Goal: Use online tool/utility: Utilize a website feature to perform a specific function

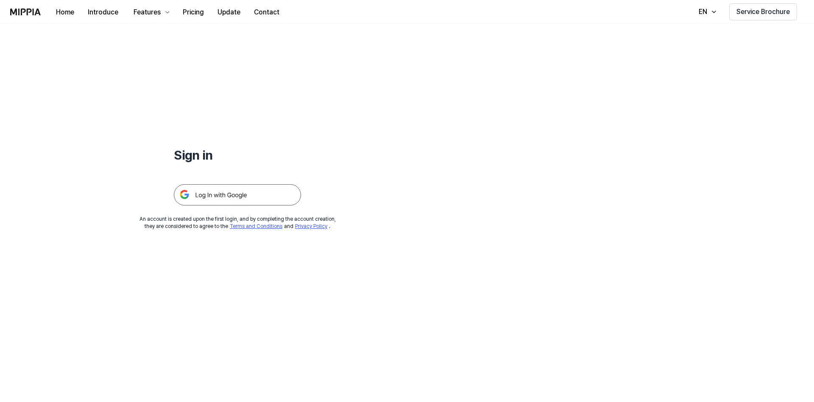
click at [268, 197] on img at bounding box center [237, 194] width 127 height 21
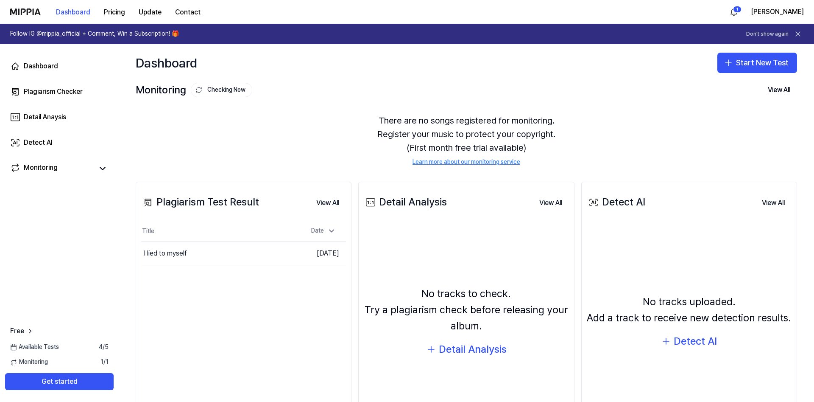
click at [133, 281] on div "Plagiarism Test Result View All Plagiarism Test Result Title Date I lied to mys…" at bounding box center [467, 316] width 696 height 302
click at [90, 377] on button "Get started" at bounding box center [59, 381] width 109 height 17
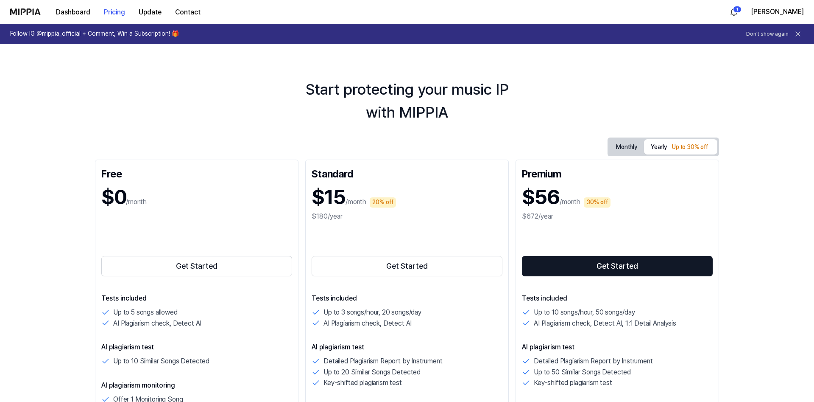
click at [82, 123] on div "Start protecting your music IP with MIPPIA" at bounding box center [407, 101] width 814 height 46
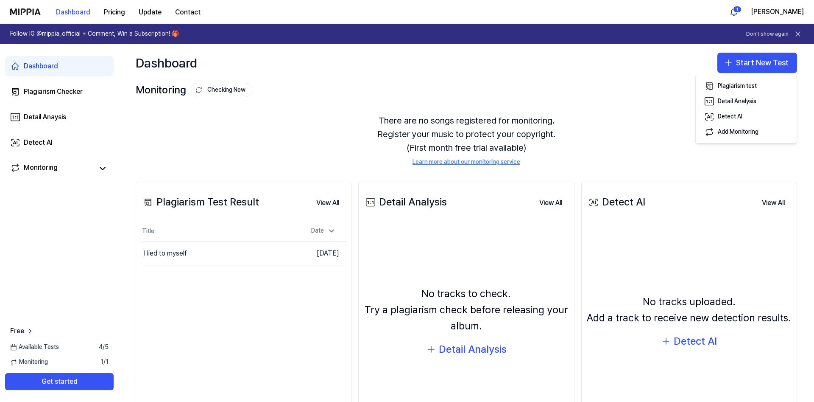
click at [760, 64] on button "Start New Test" at bounding box center [758, 63] width 80 height 20
click at [747, 87] on div "Plagiarism test" at bounding box center [737, 86] width 39 height 8
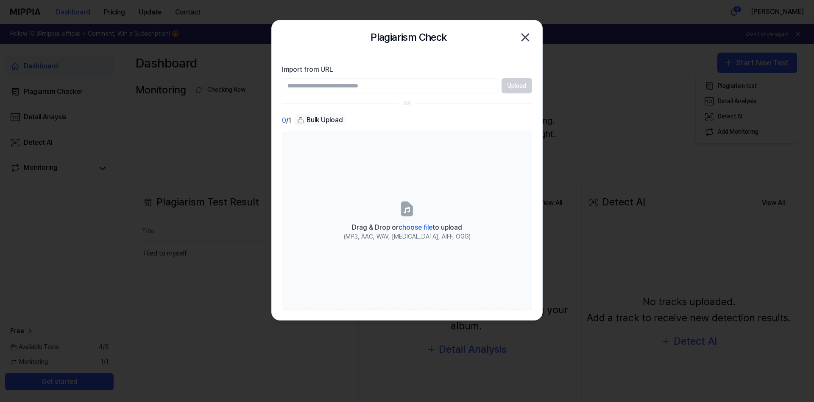
click at [554, 63] on div at bounding box center [407, 201] width 814 height 402
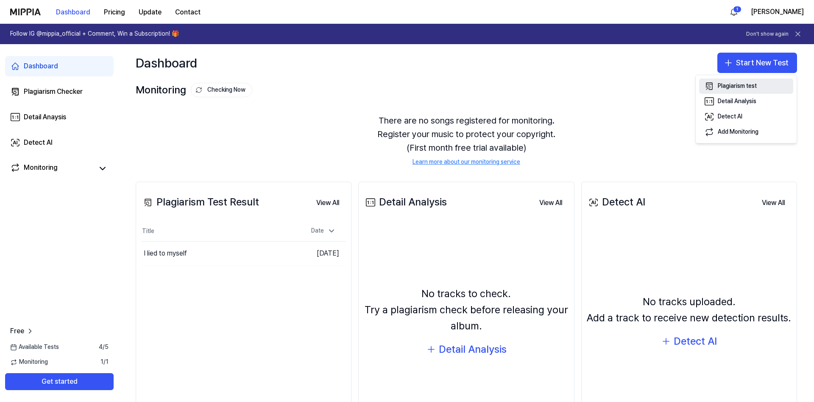
click at [737, 81] on button "Plagiarism test" at bounding box center [746, 85] width 94 height 15
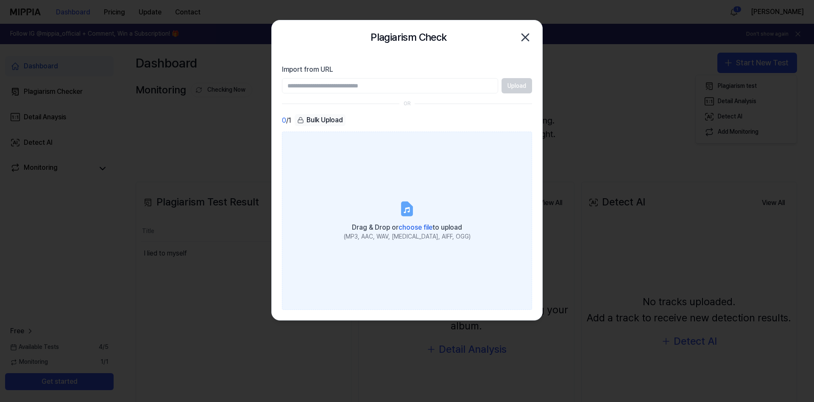
click at [415, 225] on span "choose file" at bounding box center [416, 227] width 34 height 8
click at [0, 0] on input "Drag & Drop or choose file to upload (MP3, AAC, WAV, FLAC, AIFF, OGG)" at bounding box center [0, 0] width 0 height 0
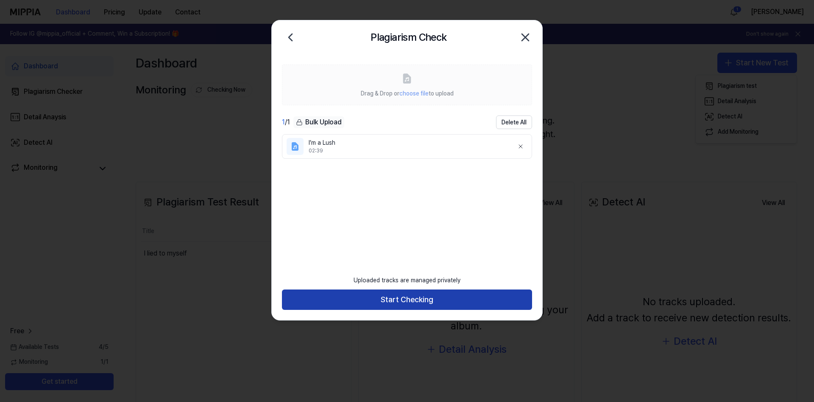
click at [436, 294] on button "Start Checking" at bounding box center [407, 299] width 250 height 20
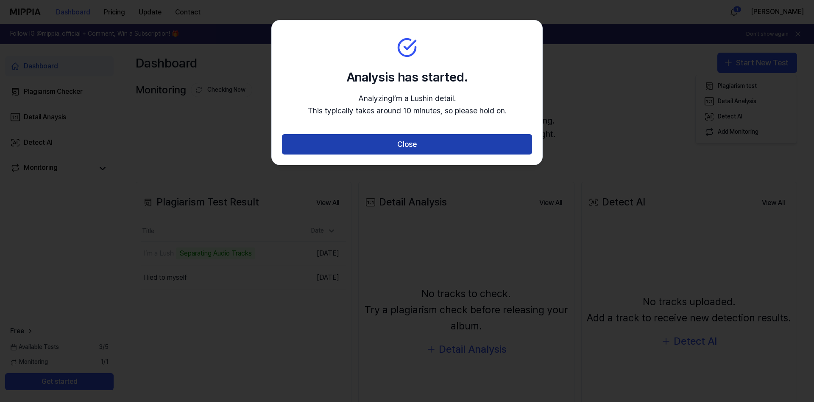
click at [422, 142] on button "Close" at bounding box center [407, 144] width 250 height 20
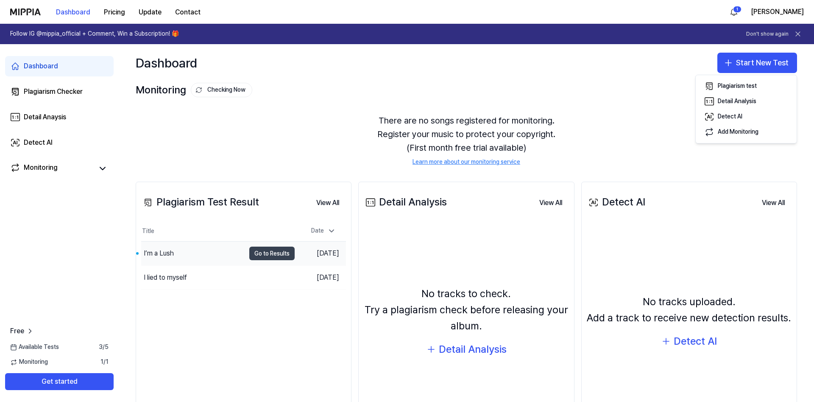
click at [261, 254] on button "Go to Results" at bounding box center [271, 253] width 45 height 14
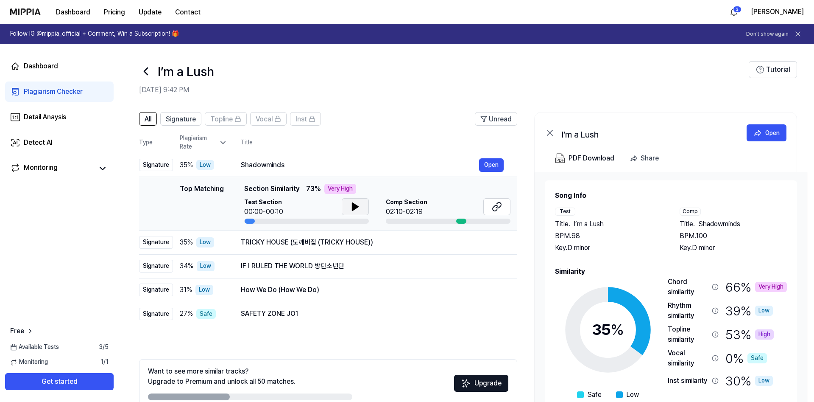
click at [357, 205] on icon at bounding box center [355, 207] width 6 height 8
click at [353, 209] on icon at bounding box center [355, 207] width 6 height 8
click at [481, 242] on button "Open" at bounding box center [491, 242] width 25 height 14
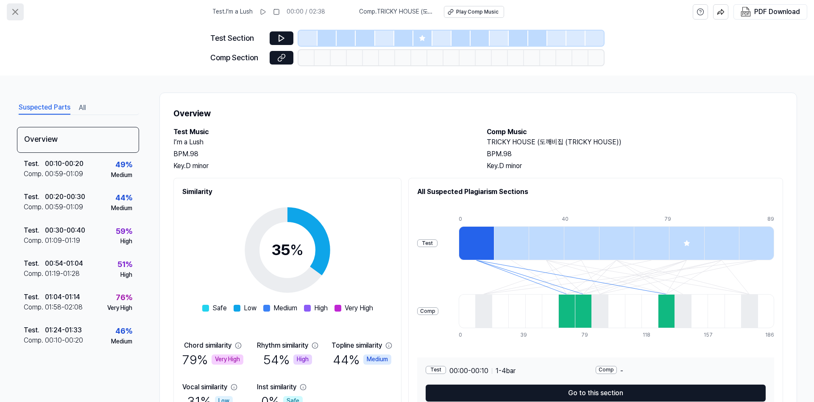
click at [17, 8] on icon at bounding box center [15, 12] width 10 height 10
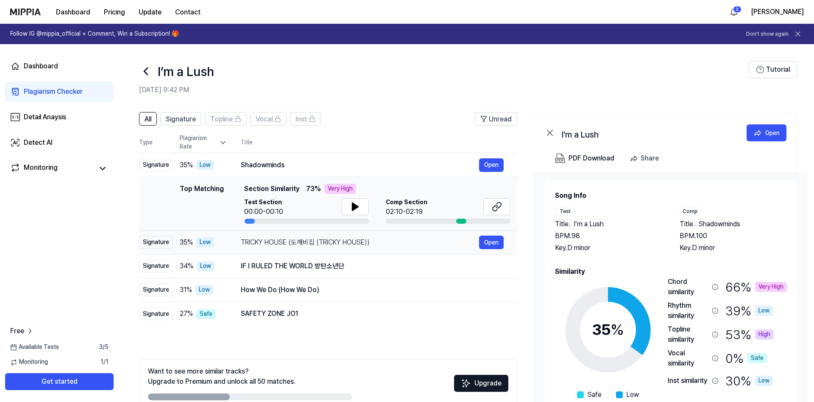
click at [400, 239] on div "TRICKY HOUSE (도깨비집 (TRICKY HOUSE))" at bounding box center [360, 242] width 238 height 10
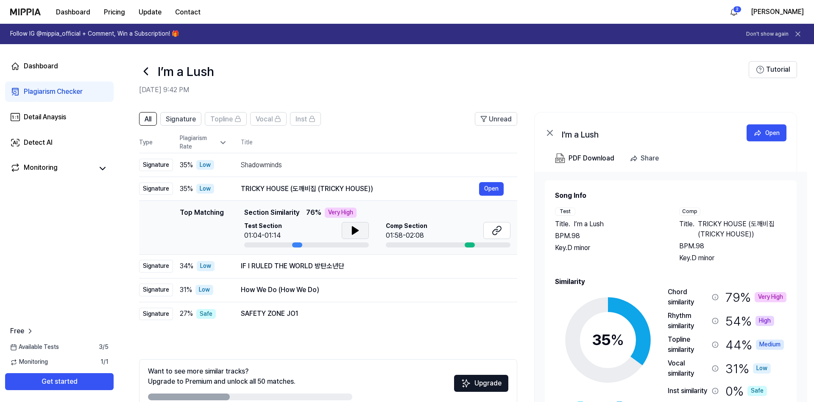
click at [349, 229] on button at bounding box center [355, 230] width 27 height 17
click at [368, 263] on div "IF I RULED THE WORLD 방탄소년단" at bounding box center [360, 266] width 238 height 10
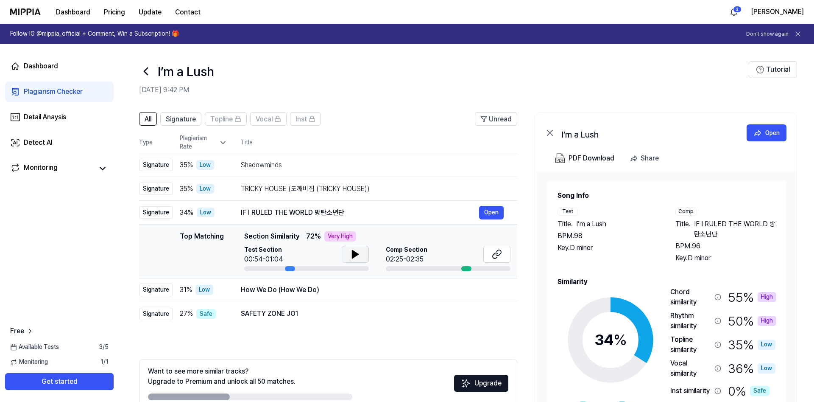
click at [362, 257] on button at bounding box center [355, 254] width 27 height 17
click at [500, 254] on icon at bounding box center [498, 253] width 5 height 6
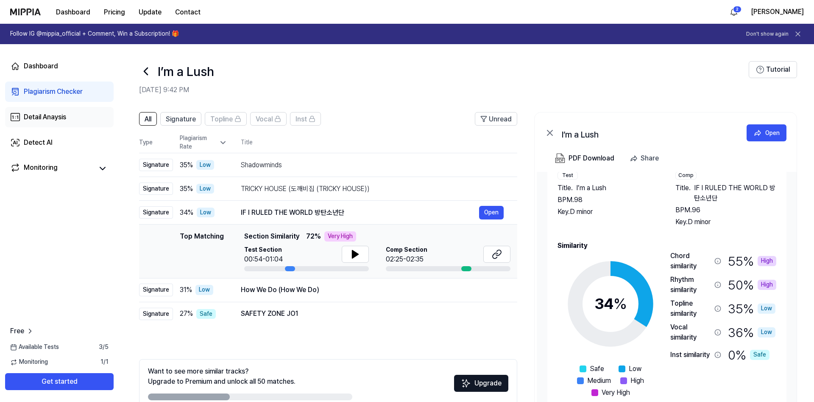
click at [64, 115] on div "Detail Anaysis" at bounding box center [45, 117] width 42 height 10
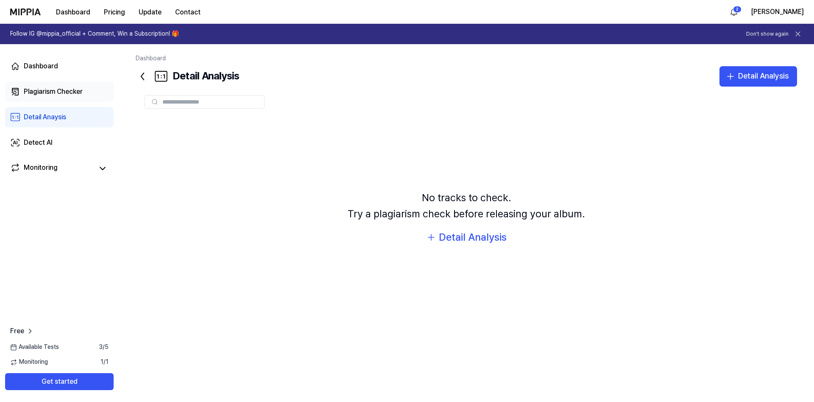
click at [61, 95] on div "Plagiarism Checker" at bounding box center [53, 92] width 59 height 10
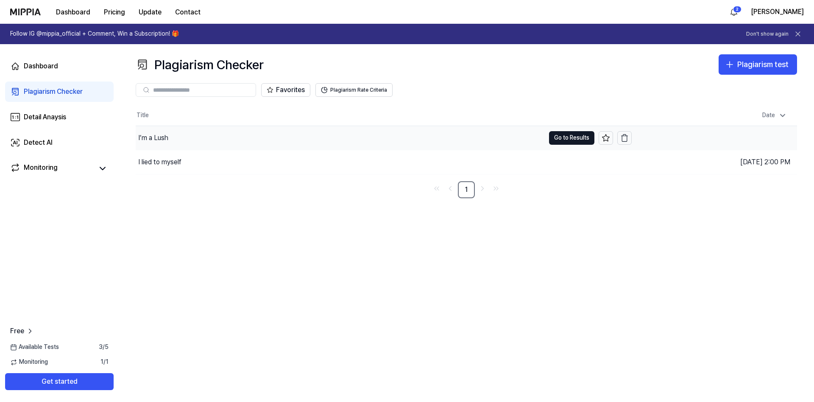
click at [209, 143] on div "I’m a Lush" at bounding box center [340, 138] width 409 height 24
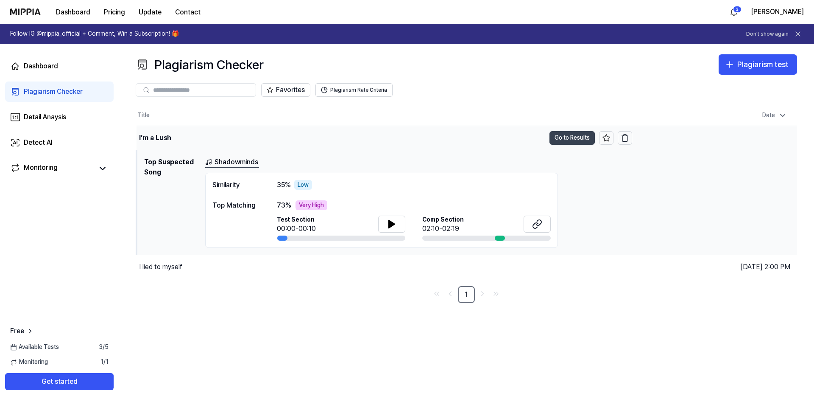
click at [566, 140] on button "Go to Results" at bounding box center [572, 138] width 45 height 14
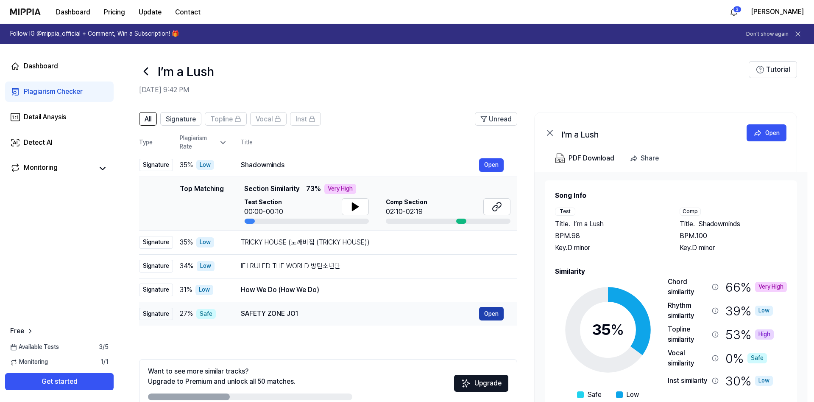
click at [494, 312] on button "Open" at bounding box center [491, 314] width 25 height 14
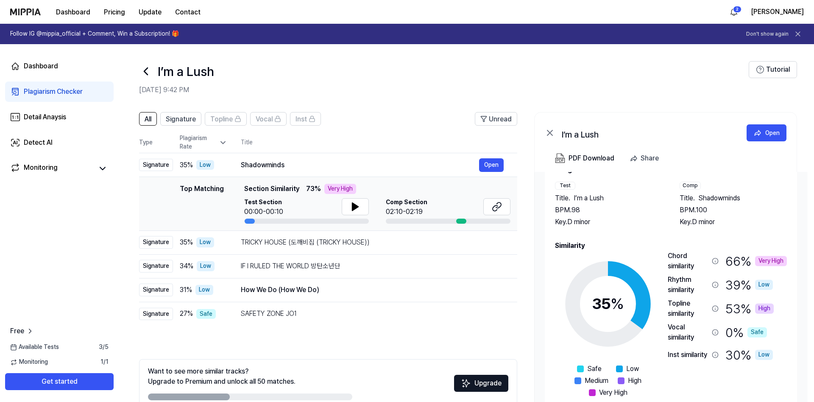
click at [549, 72] on div "I’m a Lush" at bounding box center [444, 71] width 610 height 20
